Goal: Task Accomplishment & Management: Manage account settings

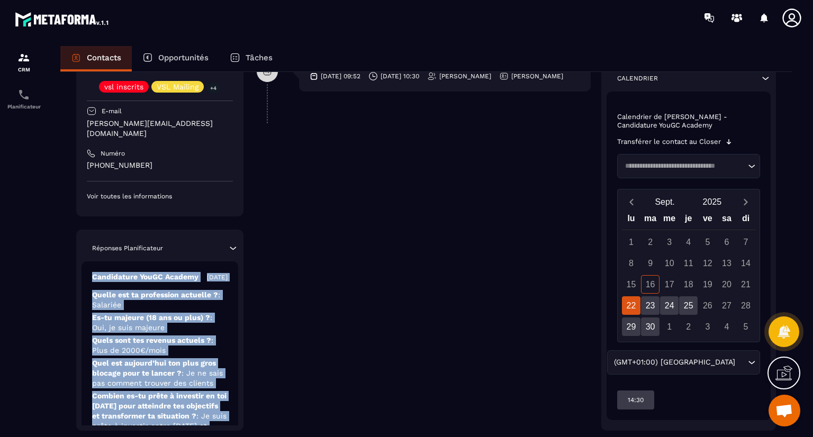
scroll to position [320, 0]
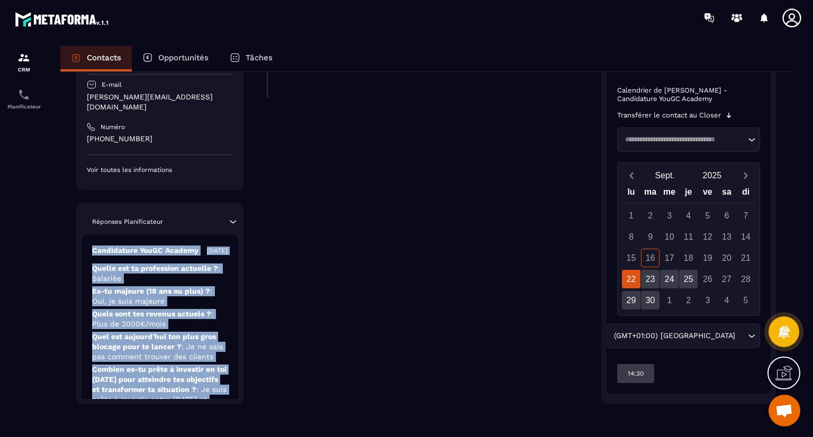
drag, startPoint x: 165, startPoint y: 326, endPoint x: 192, endPoint y: 418, distance: 95.6
click at [192, 418] on div "Revenir aux contacts Responsable Najoua [PERSON_NAME] vsl inscrits VSL Mailing …" at bounding box center [426, 94] width 732 height 684
click at [182, 361] on span ": Je ne sais pas comment trouver des clients" at bounding box center [157, 351] width 131 height 19
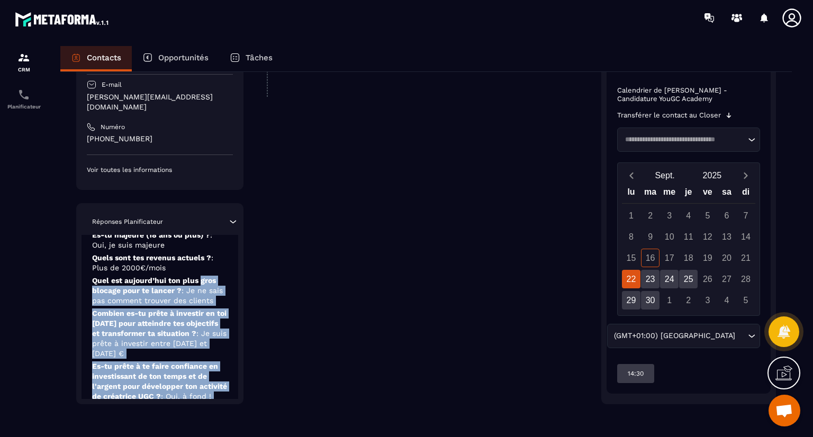
scroll to position [120, 0]
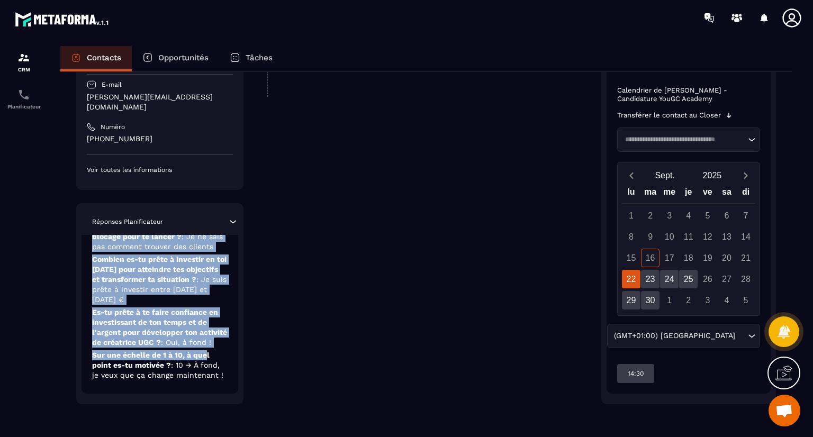
drag, startPoint x: 201, startPoint y: 339, endPoint x: 204, endPoint y: 350, distance: 11.1
click at [204, 350] on div "Candidature YouGC Academy [DATE] Quelle est ta profession actuelle ? : Salariée…" at bounding box center [160, 259] width 157 height 269
click at [159, 301] on p "Combien es-tu prête à investir en toi [DATE] pour atteindre tes objectifs et tr…" at bounding box center [160, 280] width 136 height 50
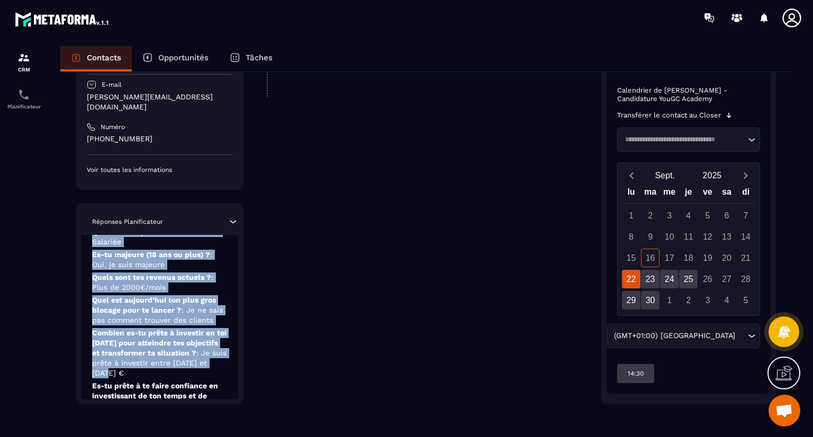
scroll to position [0, 0]
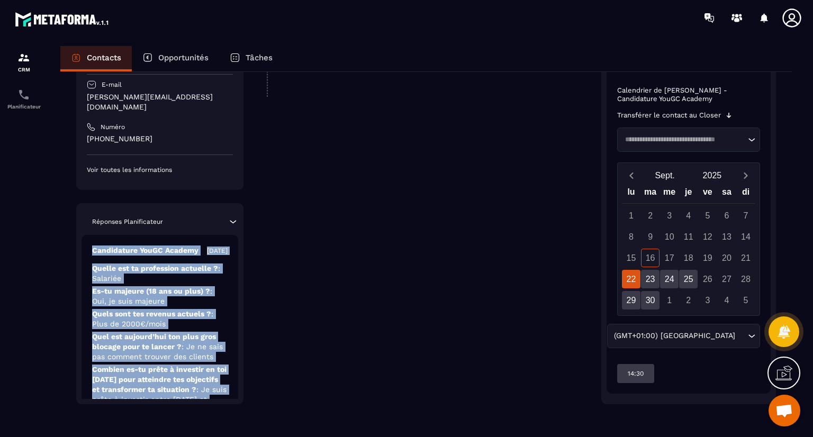
drag, startPoint x: 159, startPoint y: 301, endPoint x: 206, endPoint y: 201, distance: 110.6
click at [206, 201] on div "Responsable [PERSON_NAME] vsl inscrits VSL Mailing +4 E-mail [PERSON_NAME][EMAI…" at bounding box center [159, 195] width 167 height 418
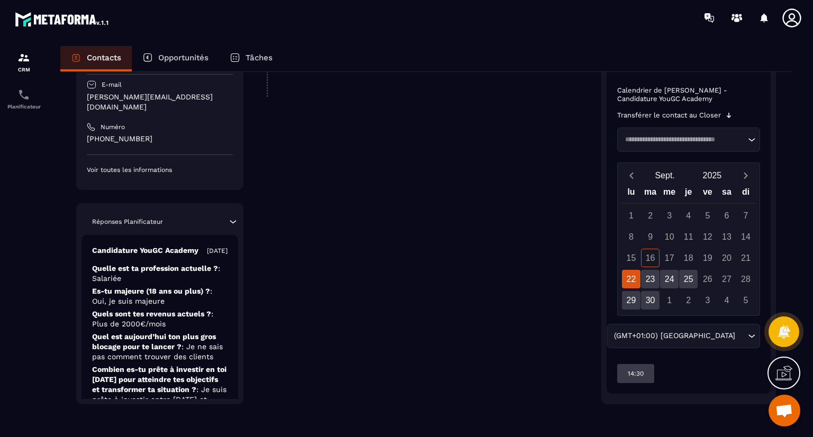
click at [332, 222] on div "**********" at bounding box center [424, 101] width 334 height 606
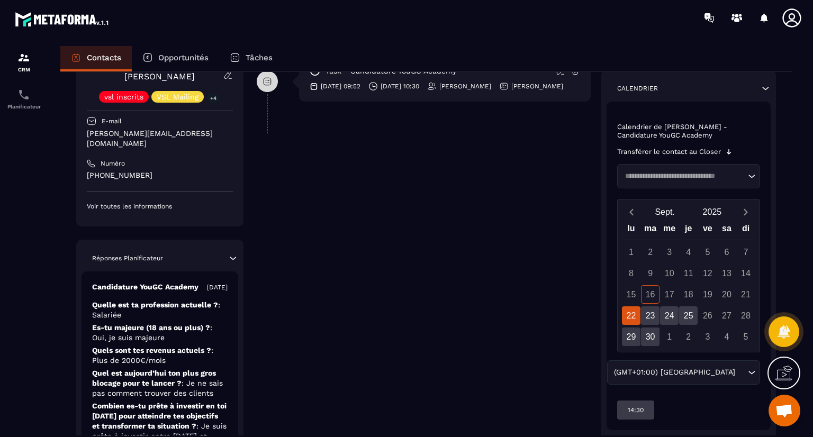
scroll to position [253, 0]
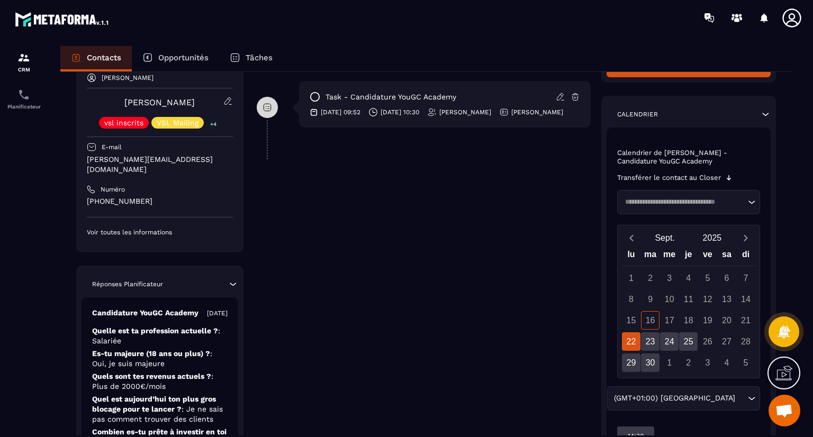
drag, startPoint x: 280, startPoint y: 311, endPoint x: 298, endPoint y: 77, distance: 234.6
click at [298, 77] on div "**********" at bounding box center [424, 164] width 334 height 606
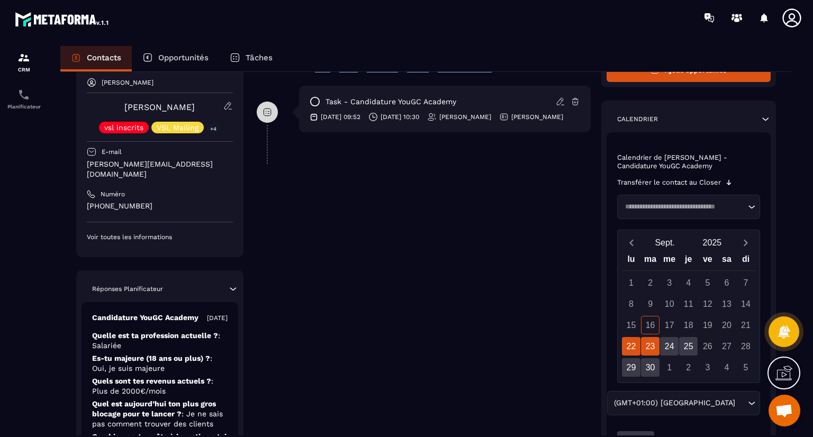
click at [648, 346] on div "23" at bounding box center [650, 346] width 19 height 19
drag, startPoint x: 656, startPoint y: 264, endPoint x: 394, endPoint y: 305, distance: 265.8
click at [417, 315] on div "Responsable [PERSON_NAME] vsl inscrits VSL Mailing +4 E-mail [PERSON_NAME][EMAI…" at bounding box center [426, 169] width 700 height 606
drag, startPoint x: 394, startPoint y: 305, endPoint x: 382, endPoint y: 300, distance: 12.8
click at [382, 300] on div "**********" at bounding box center [424, 169] width 334 height 606
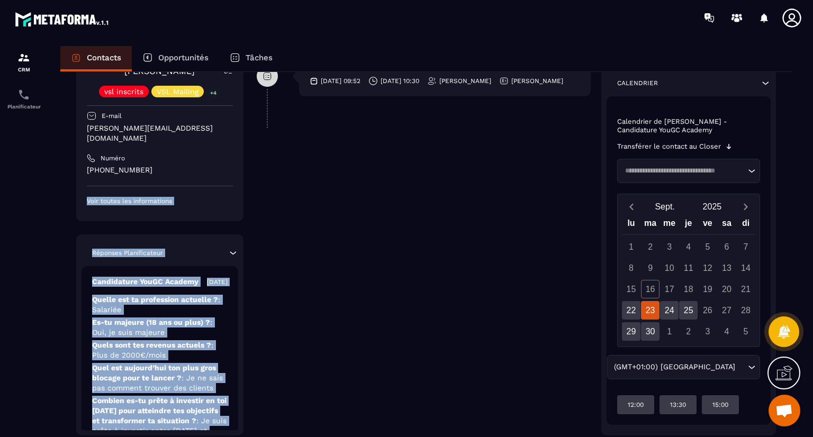
scroll to position [320, 0]
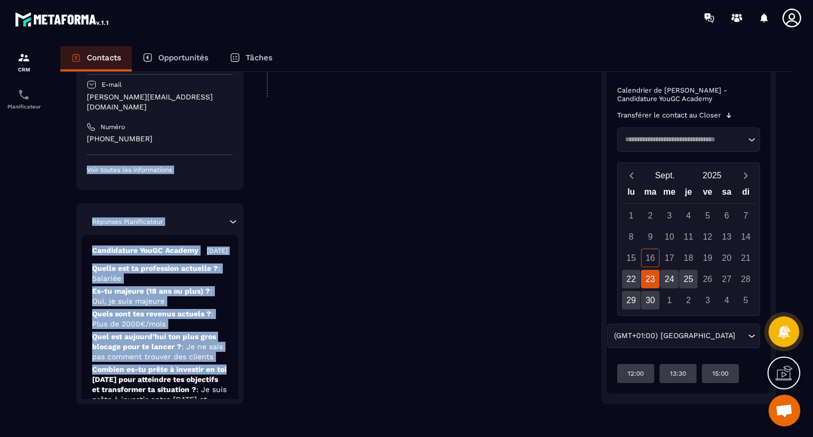
drag, startPoint x: 225, startPoint y: 209, endPoint x: 239, endPoint y: 381, distance: 172.0
click at [239, 381] on div "Responsable [PERSON_NAME] vsl inscrits VSL Mailing +4 E-mail [PERSON_NAME][EMAI…" at bounding box center [159, 195] width 167 height 418
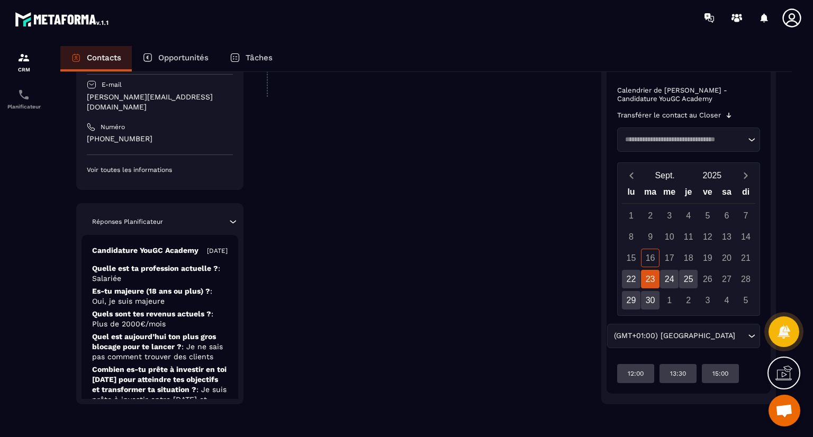
click at [383, 318] on div "**********" at bounding box center [424, 101] width 334 height 606
click at [668, 282] on div "24" at bounding box center [669, 279] width 19 height 19
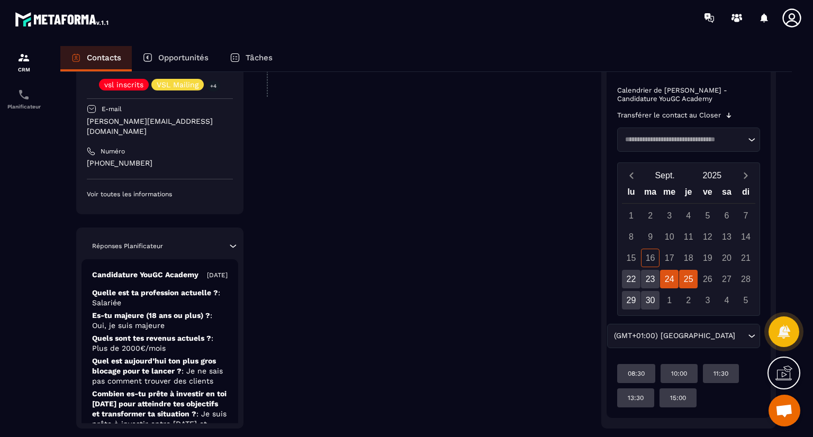
click at [694, 280] on div "25" at bounding box center [688, 279] width 19 height 19
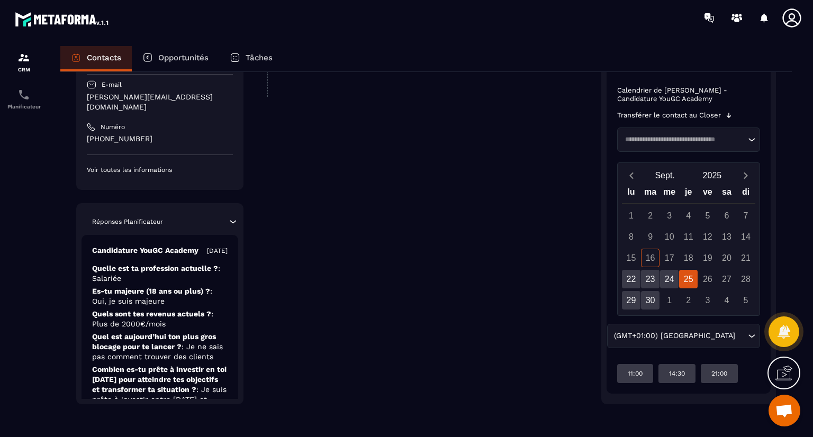
click at [494, 295] on div "**********" at bounding box center [424, 101] width 334 height 606
click at [647, 301] on div "30" at bounding box center [650, 300] width 19 height 19
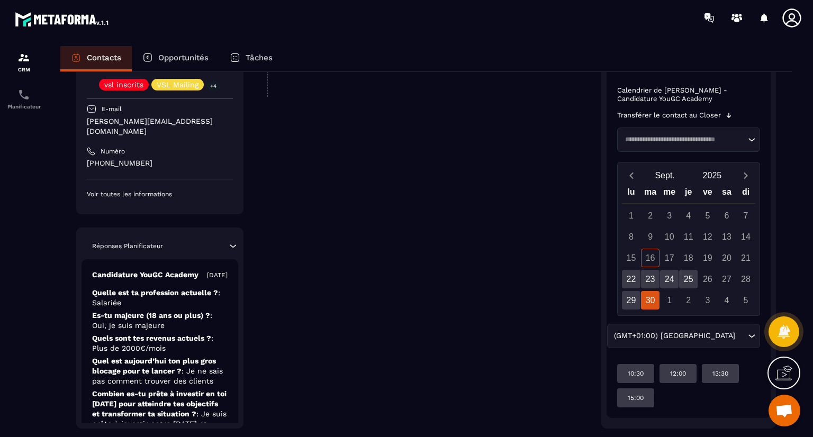
click at [564, 307] on div "**********" at bounding box center [424, 113] width 334 height 630
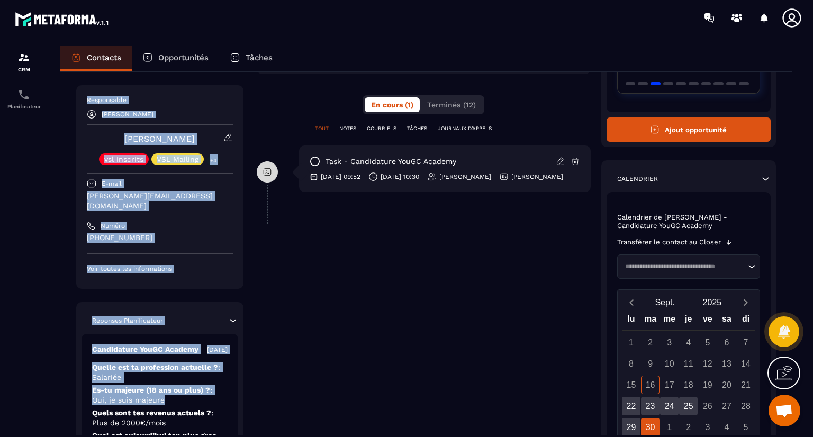
scroll to position [0, 0]
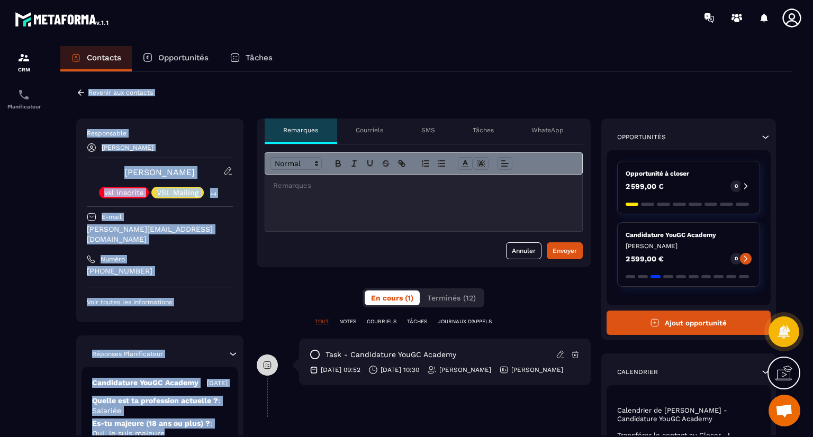
drag, startPoint x: 182, startPoint y: 336, endPoint x: 289, endPoint y: 46, distance: 309.6
click at [289, 46] on div "Contacts Opportunités Tâches Revenir aux contacts Responsable Najoua [PERSON_NA…" at bounding box center [426, 251] width 753 height 411
click at [301, 76] on div "Revenir aux contacts Responsable Najoua [PERSON_NAME] vsl inscrits VSL Mailing …" at bounding box center [426, 426] width 732 height 709
